Goal: Information Seeking & Learning: Find specific fact

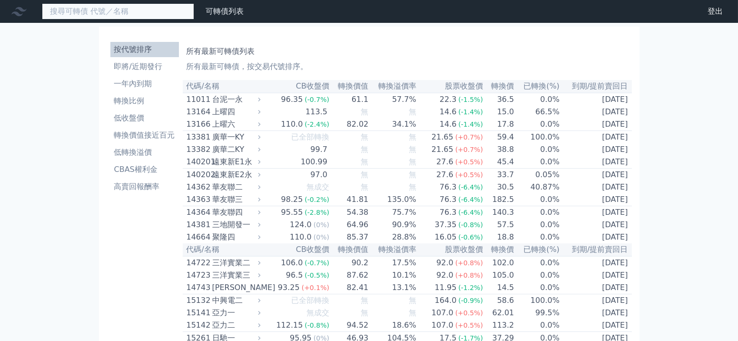
click at [152, 17] on input at bounding box center [118, 11] width 152 height 16
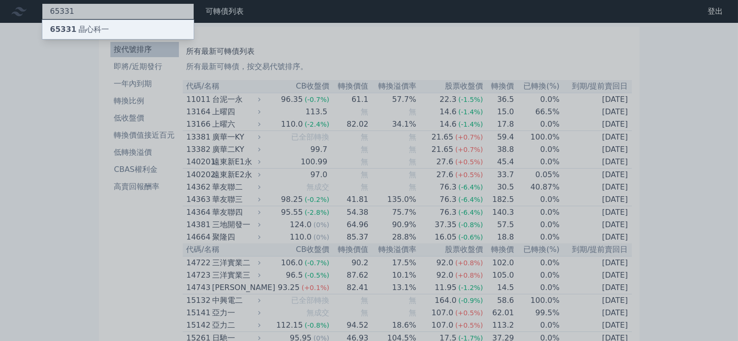
type input "65331"
click at [130, 30] on div "65331 晶心科一" at bounding box center [117, 29] width 151 height 19
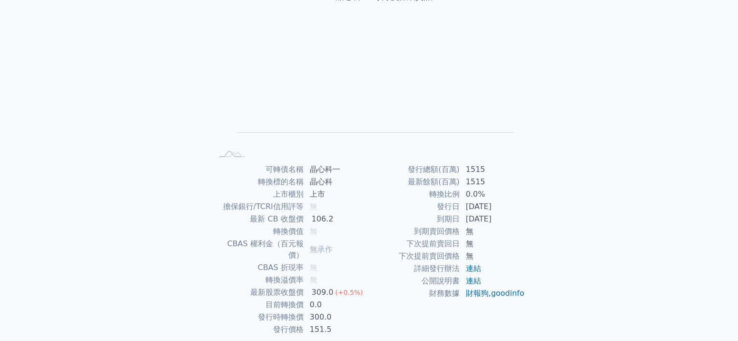
scroll to position [95, 0]
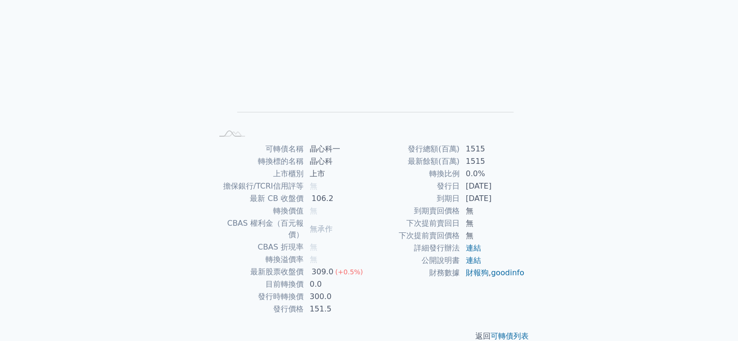
click at [319, 253] on td "無" at bounding box center [336, 259] width 65 height 12
drag, startPoint x: 316, startPoint y: 251, endPoint x: 325, endPoint y: 262, distance: 14.1
click at [325, 261] on tbody "可轉債名稱 晶心科一 轉換標的名稱 晶心科 上市櫃別 上市 擔保銀行/TCRI信用評等 無 最新 CB 收盤價 106.2 轉換價值 無 CBAS 權利金（百…" at bounding box center [291, 229] width 156 height 172
click at [366, 241] on td "無" at bounding box center [336, 247] width 65 height 12
